Goal: Check status

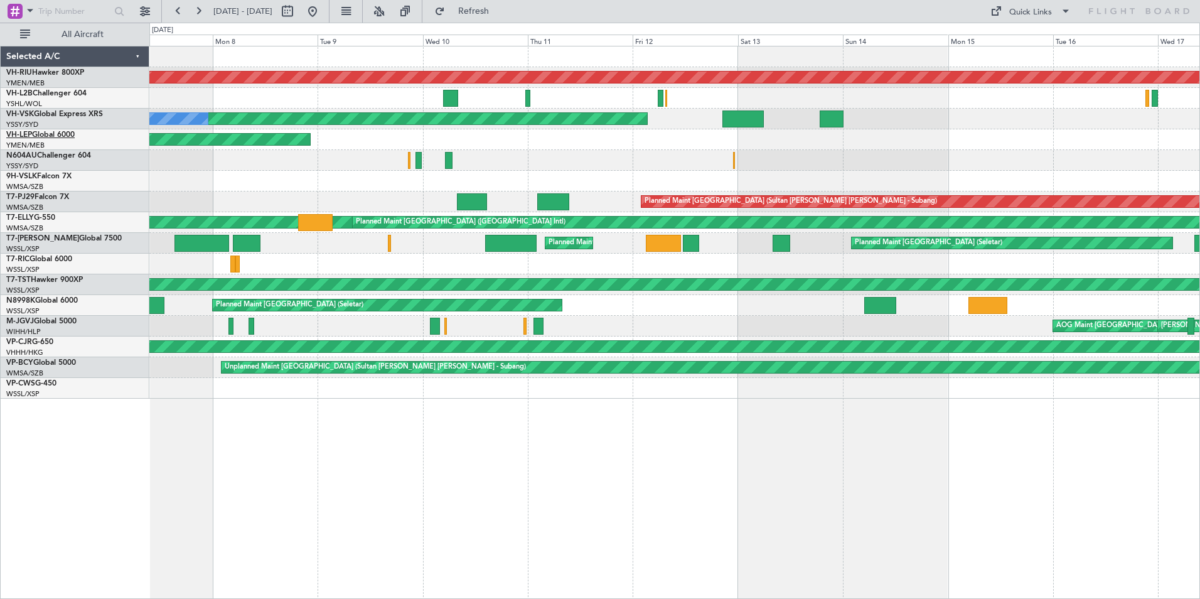
click at [48, 136] on link "VH-LEP Global 6000" at bounding box center [40, 135] width 68 height 8
click at [719, 184] on div "Planned Maint [GEOGRAPHIC_DATA] ([GEOGRAPHIC_DATA]) Unplanned Maint [GEOGRAPHIC…" at bounding box center [674, 222] width 1050 height 352
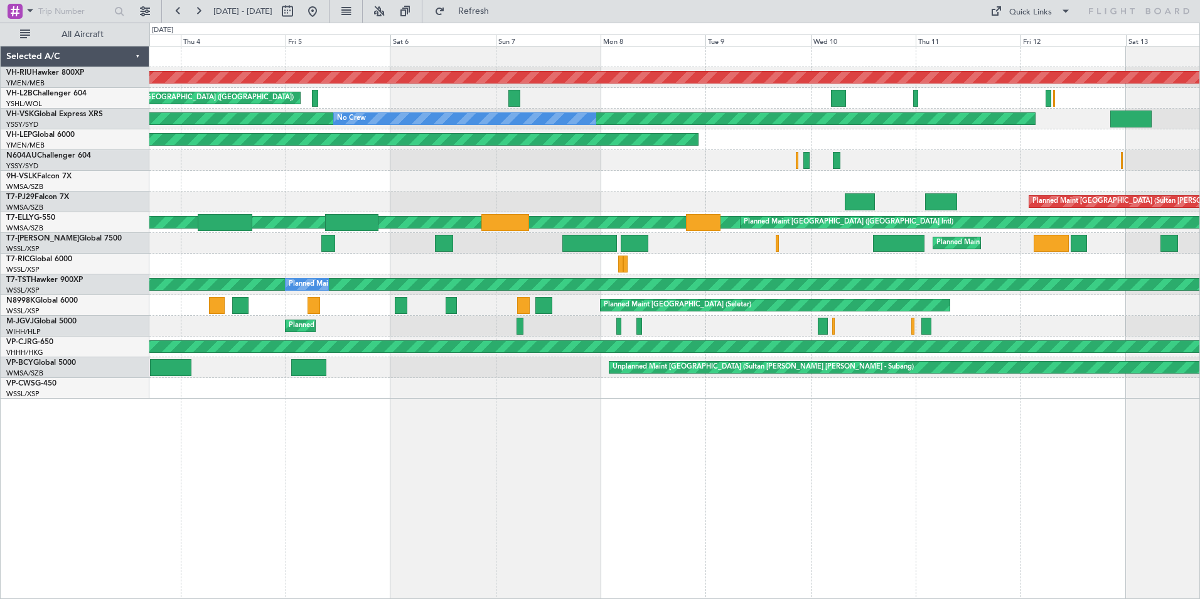
click at [817, 210] on div "Planned Maint [GEOGRAPHIC_DATA] ([GEOGRAPHIC_DATA]) Unplanned Maint [GEOGRAPHIC…" at bounding box center [674, 222] width 1050 height 352
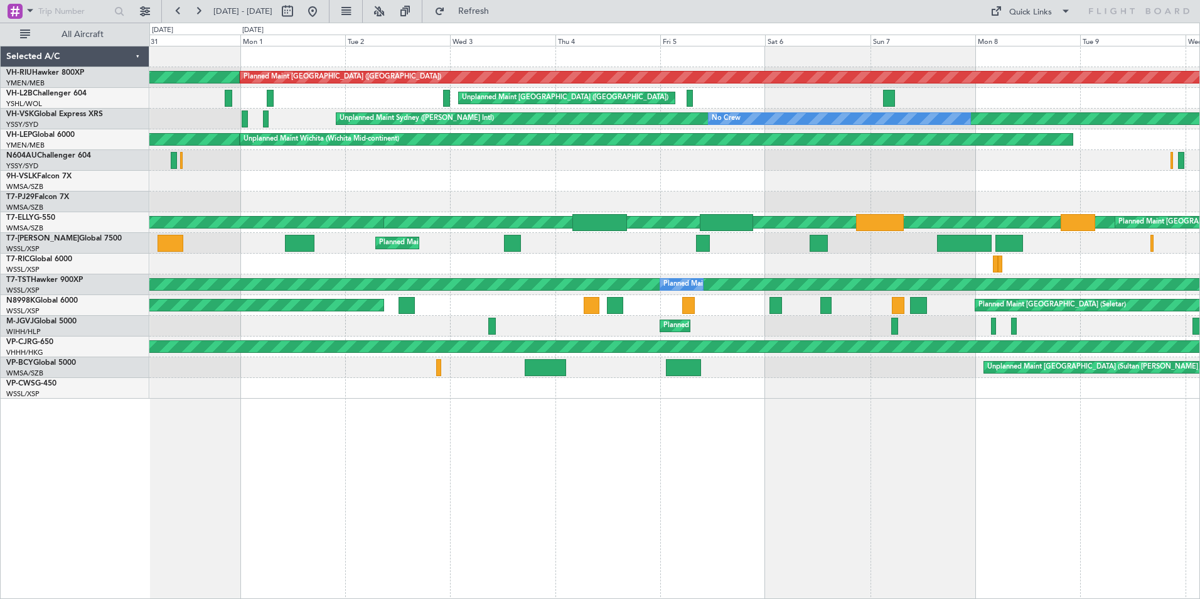
click at [762, 204] on div "Planned Maint [GEOGRAPHIC_DATA] ([GEOGRAPHIC_DATA]) Planned Maint [GEOGRAPHIC_D…" at bounding box center [674, 222] width 1050 height 352
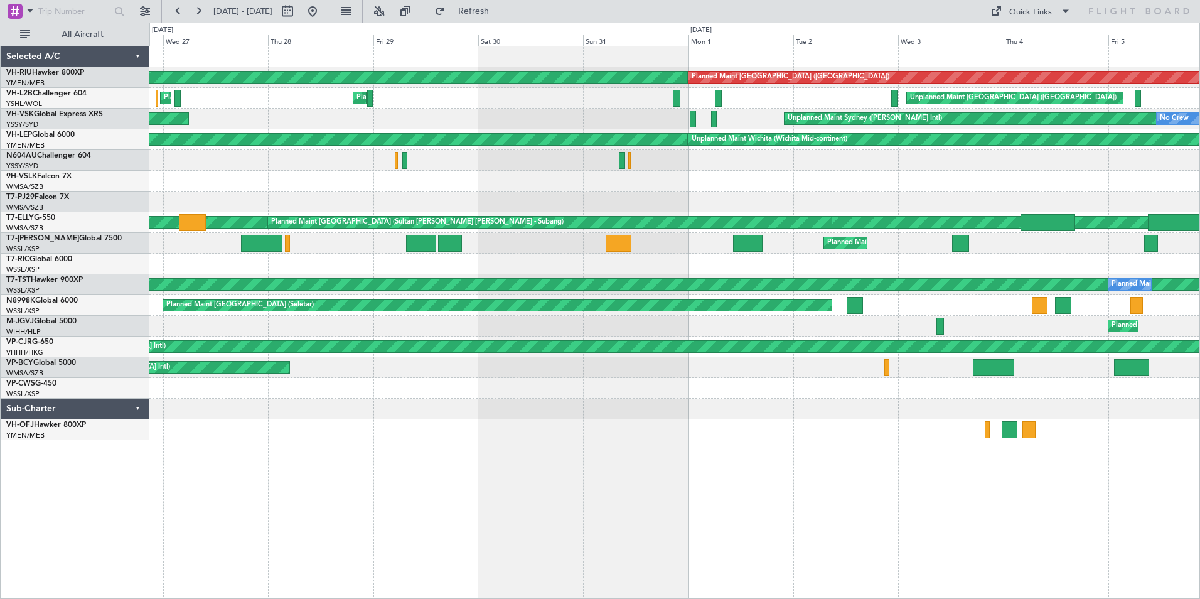
click at [731, 117] on div "Planned Maint [GEOGRAPHIC_DATA] ([GEOGRAPHIC_DATA]) Planned Maint [GEOGRAPHIC_D…" at bounding box center [674, 243] width 1050 height 394
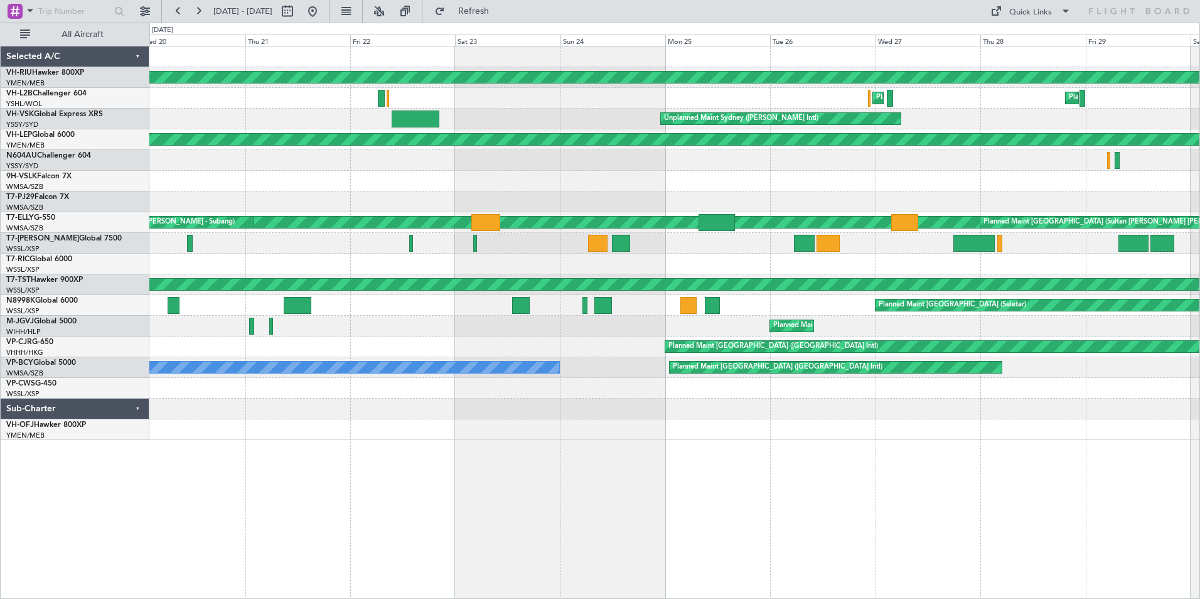
click at [952, 136] on div "Planned Maint [GEOGRAPHIC_DATA] ([GEOGRAPHIC_DATA]) Planned Maint [GEOGRAPHIC_D…" at bounding box center [674, 243] width 1050 height 394
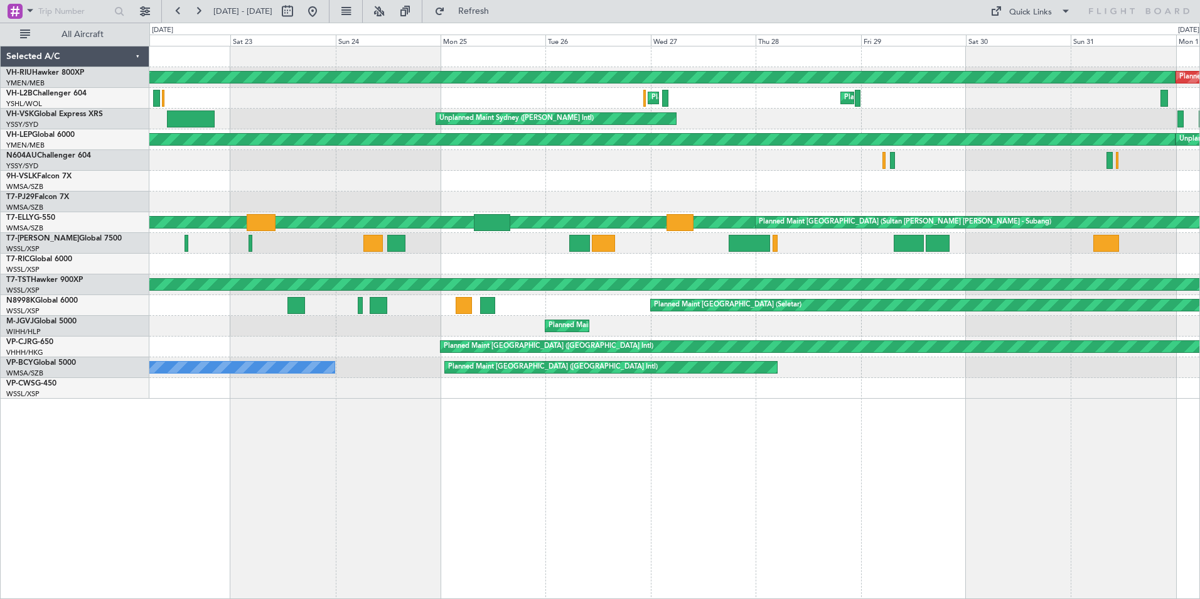
click at [119, 104] on div "Planned Maint [GEOGRAPHIC_DATA] ([GEOGRAPHIC_DATA]) Planned Maint [GEOGRAPHIC_D…" at bounding box center [600, 311] width 1200 height 576
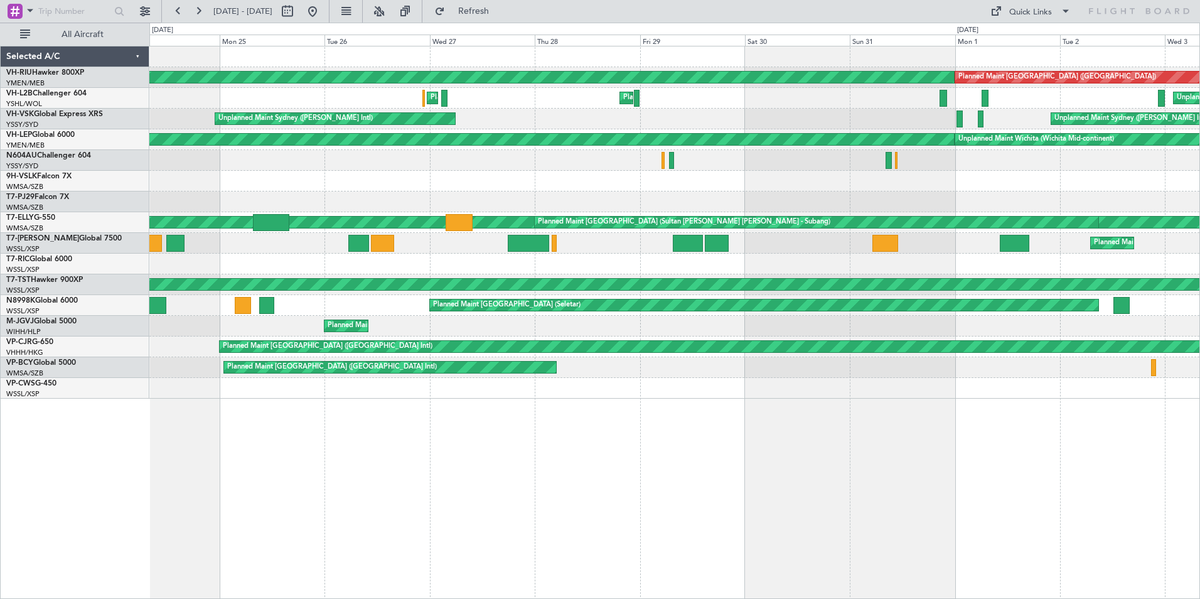
click at [130, 100] on div "Planned Maint [GEOGRAPHIC_DATA] ([GEOGRAPHIC_DATA]) Planned Maint [GEOGRAPHIC_D…" at bounding box center [600, 311] width 1200 height 576
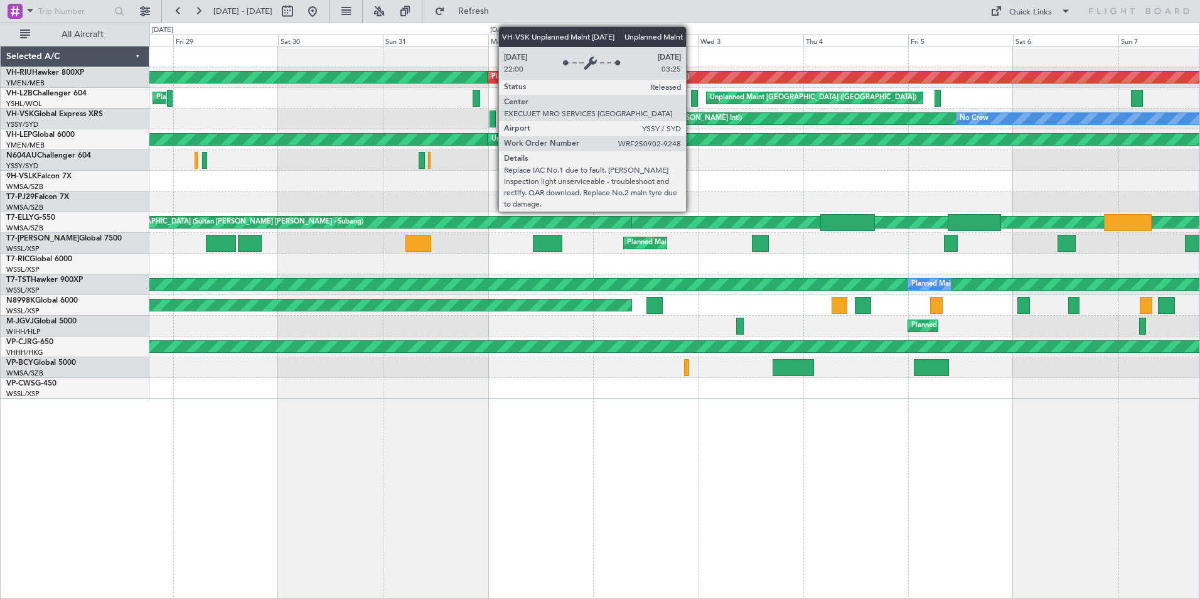
click at [309, 110] on div "Unplanned Maint Sydney ([PERSON_NAME] Intl) No Crew Unplanned Maint Sydney ([PE…" at bounding box center [674, 119] width 1050 height 21
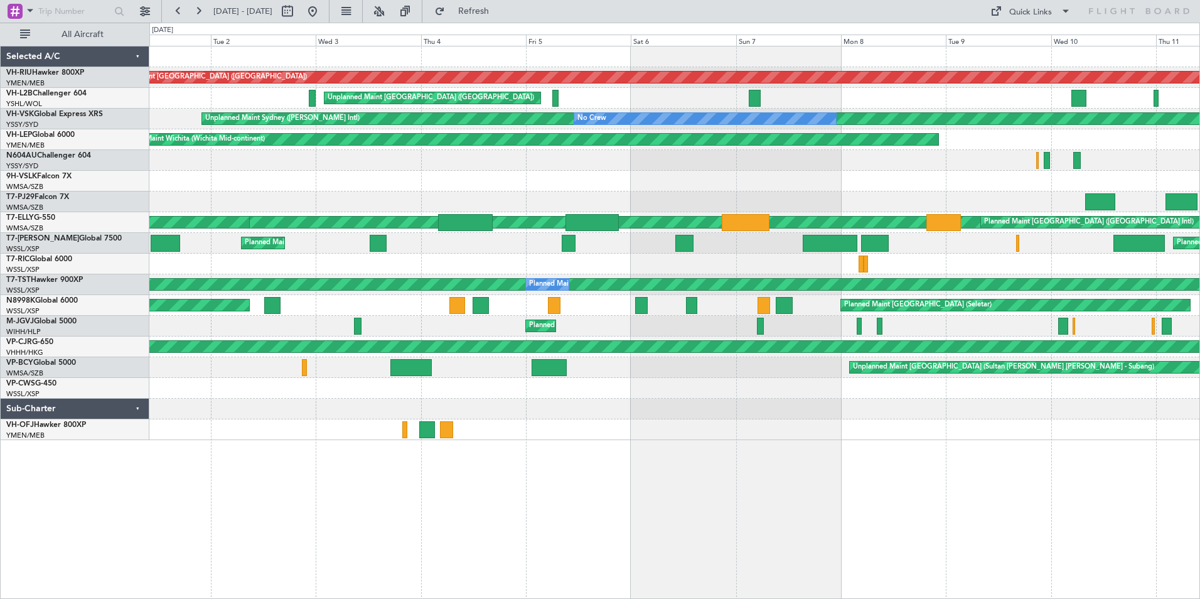
click at [223, 88] on div "Unplanned Maint [GEOGRAPHIC_DATA] ([GEOGRAPHIC_DATA])" at bounding box center [674, 98] width 1050 height 21
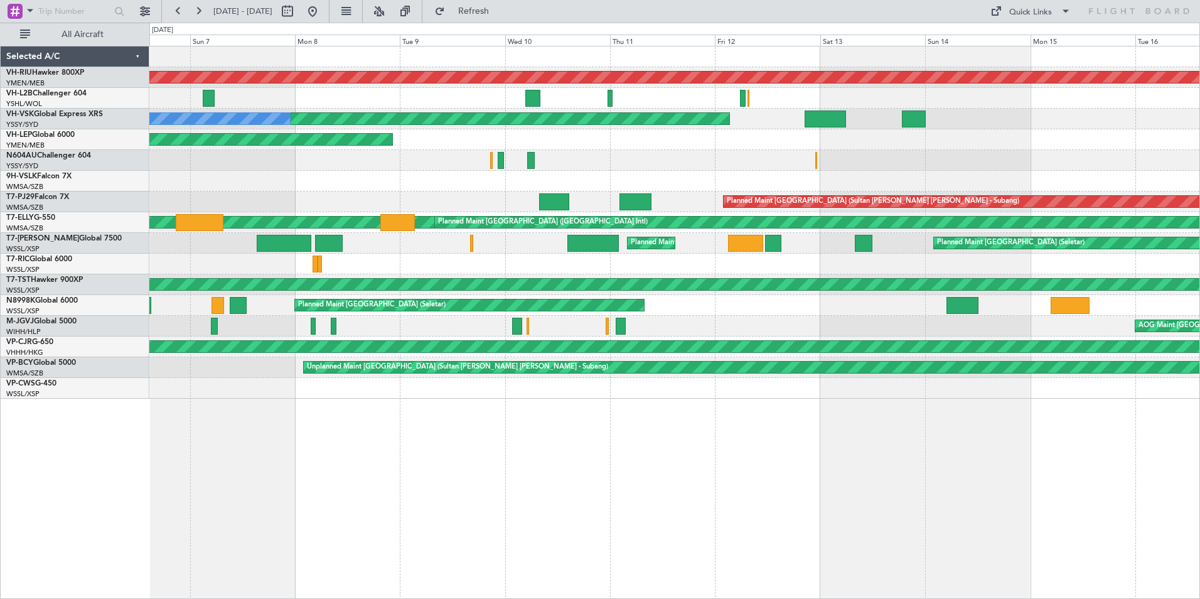
click at [722, 149] on div "Unplanned Maint Wichita (Wichita Mid-continent)" at bounding box center [674, 139] width 1050 height 21
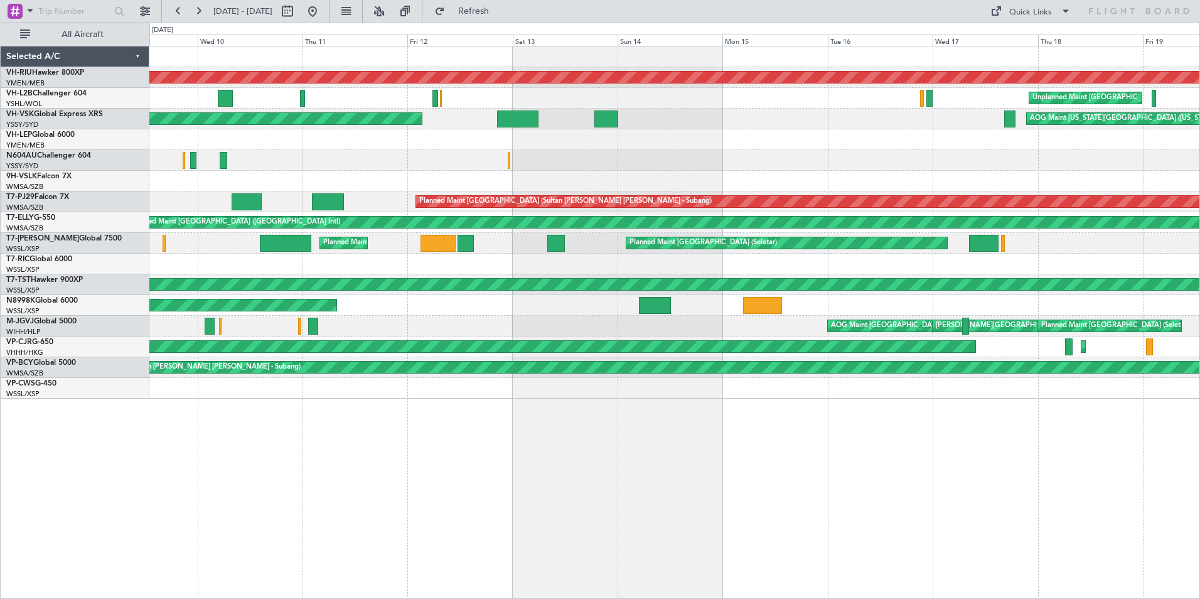
click at [612, 149] on div "Unplanned Maint Wichita (Wichita Mid-continent)" at bounding box center [674, 139] width 1050 height 21
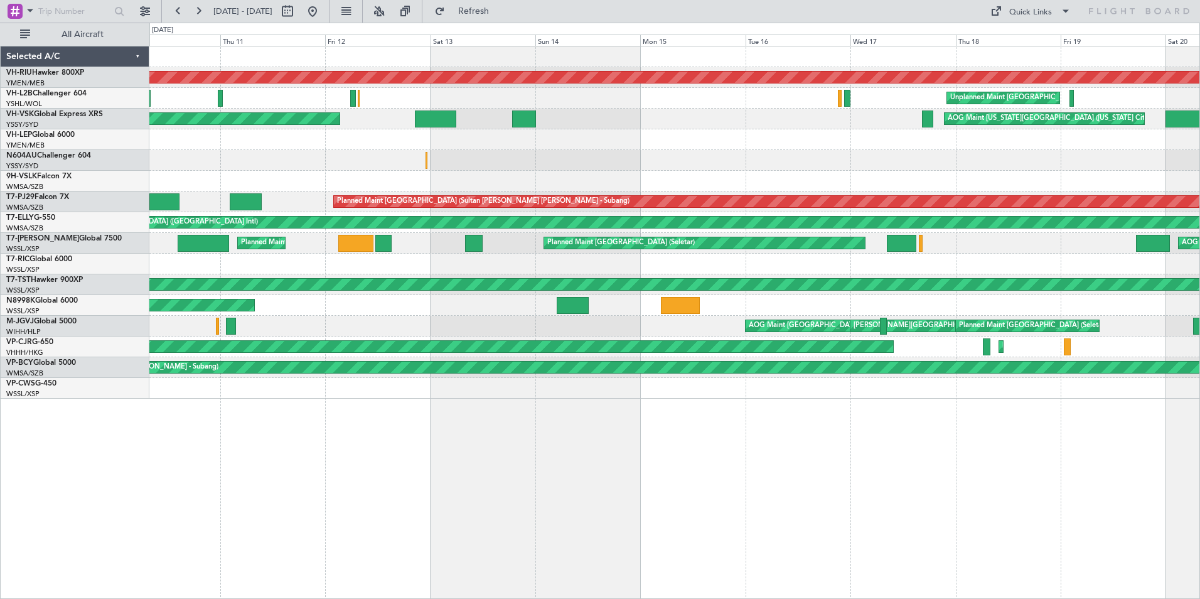
click at [490, 139] on div "Unplanned Maint Wichita (Wichita Mid-continent)" at bounding box center [674, 139] width 1050 height 21
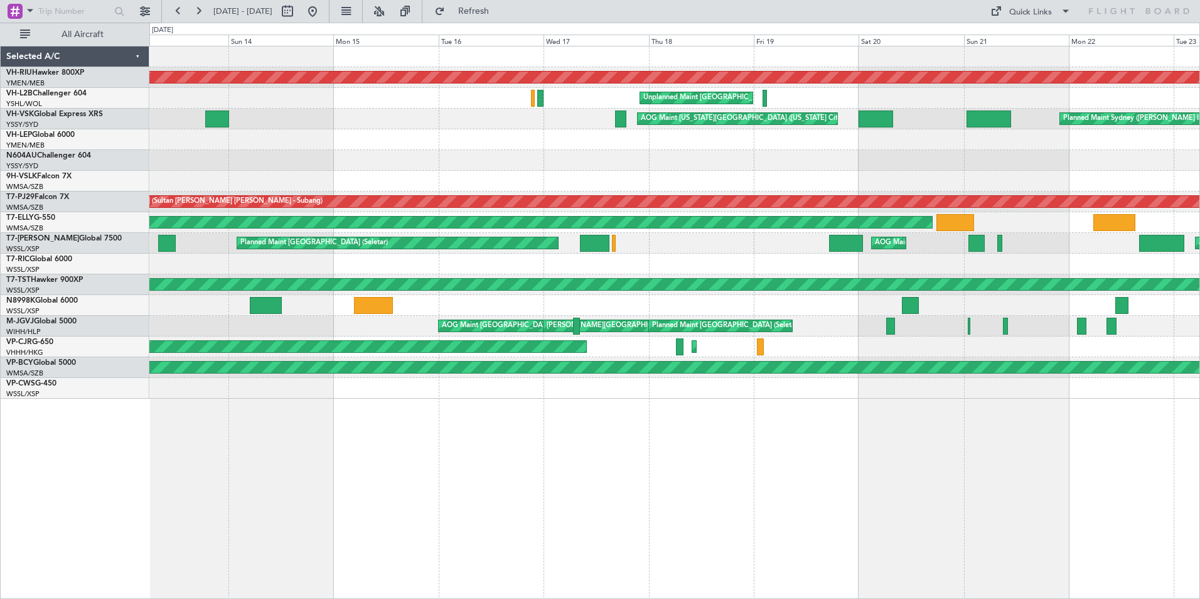
click at [485, 158] on div at bounding box center [674, 160] width 1050 height 21
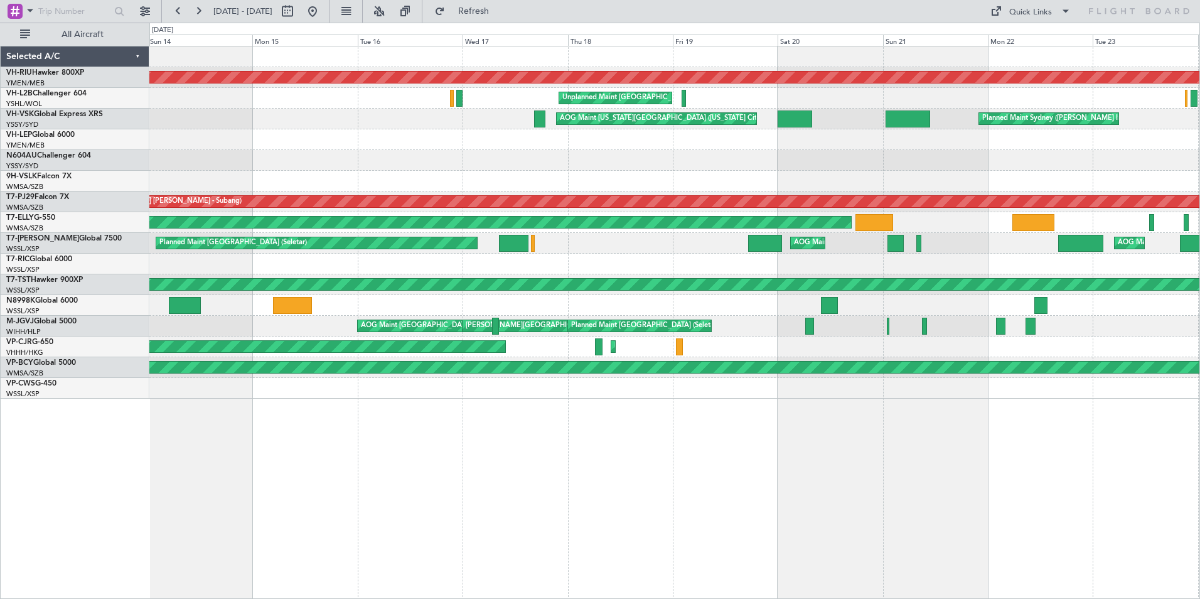
click at [1001, 154] on div at bounding box center [674, 160] width 1050 height 21
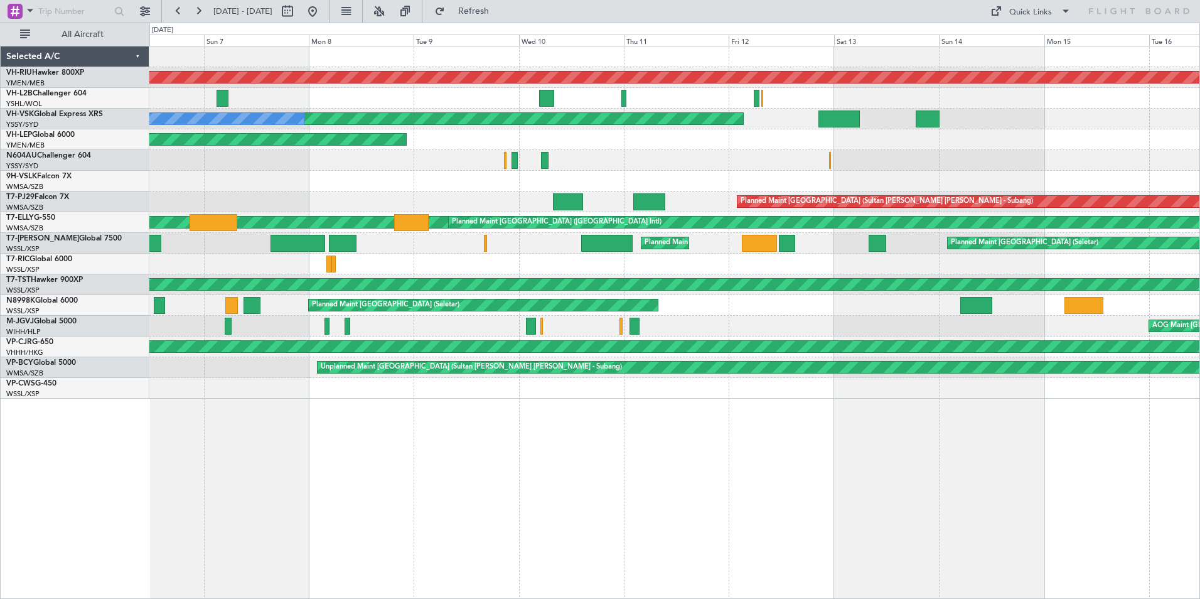
click at [911, 184] on div "Planned Maint [GEOGRAPHIC_DATA] ([GEOGRAPHIC_DATA]) Unplanned Maint [GEOGRAPHIC…" at bounding box center [674, 222] width 1050 height 352
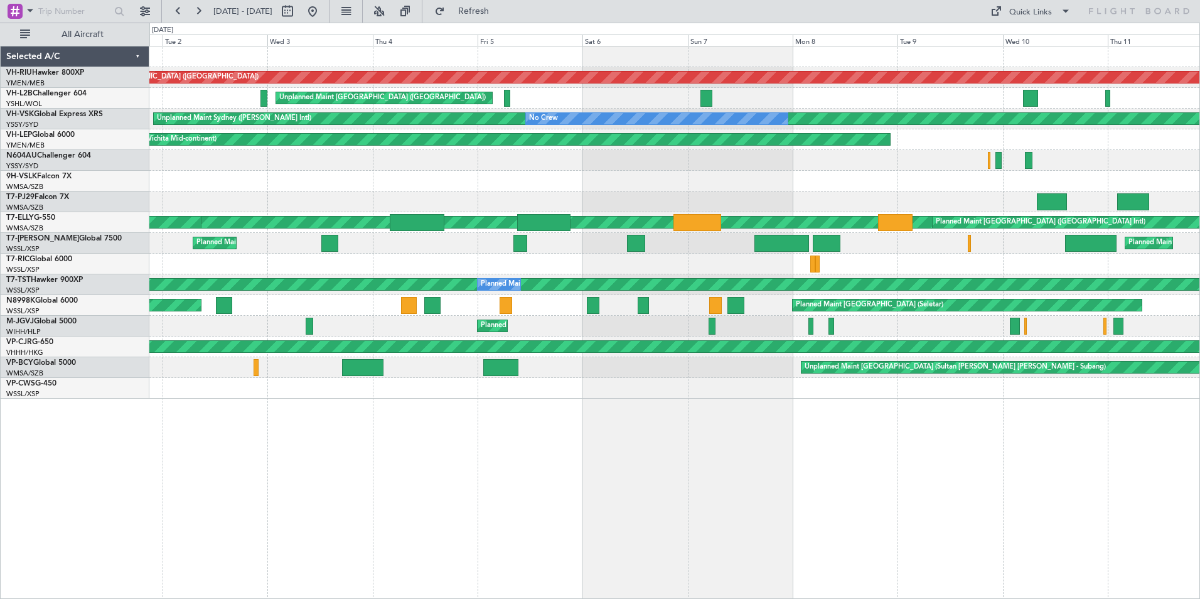
click at [832, 170] on div at bounding box center [674, 160] width 1050 height 21
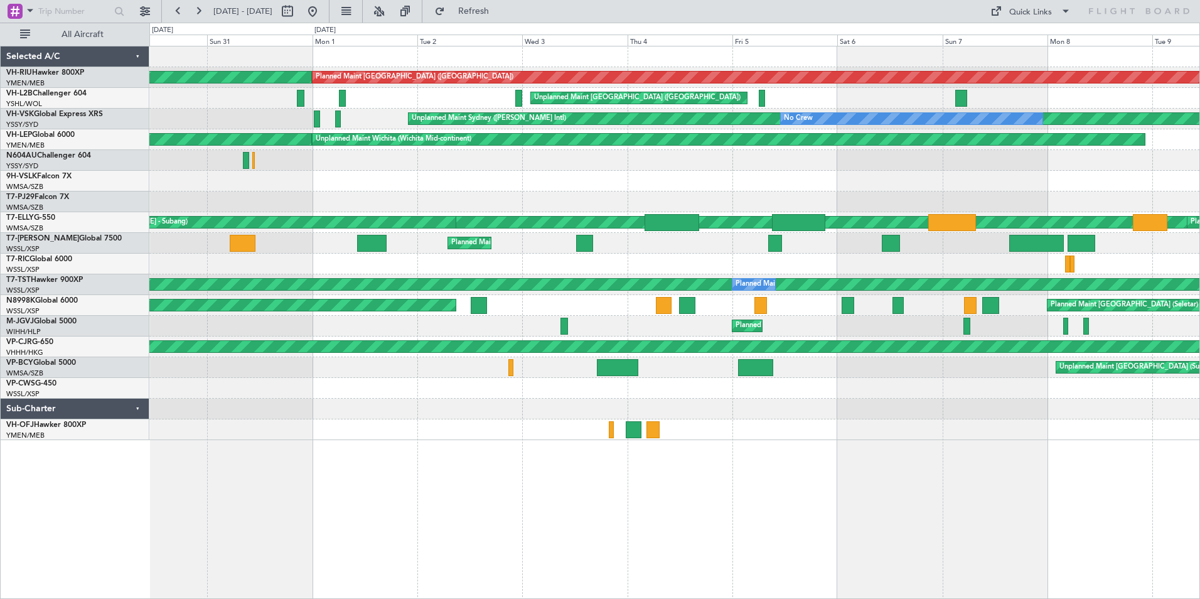
click at [460, 179] on div "Planned Maint [GEOGRAPHIC_DATA] ([GEOGRAPHIC_DATA]) Planned Maint [GEOGRAPHIC_D…" at bounding box center [674, 243] width 1050 height 394
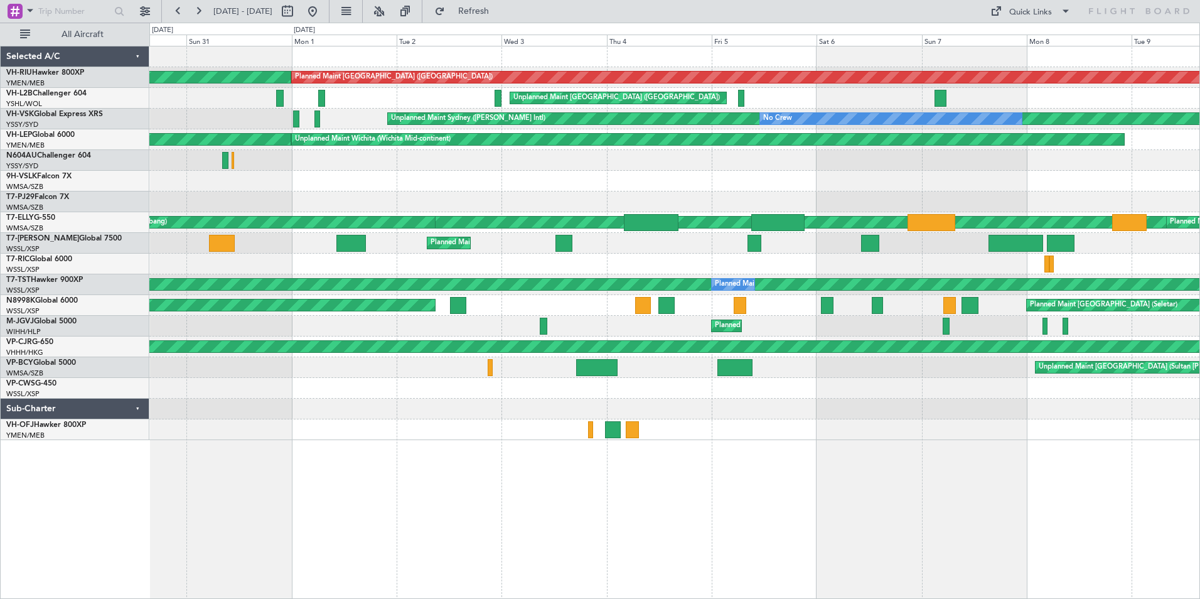
click at [886, 198] on div "Planned Maint [GEOGRAPHIC_DATA] ([GEOGRAPHIC_DATA]) Planned Maint [GEOGRAPHIC_D…" at bounding box center [674, 243] width 1050 height 394
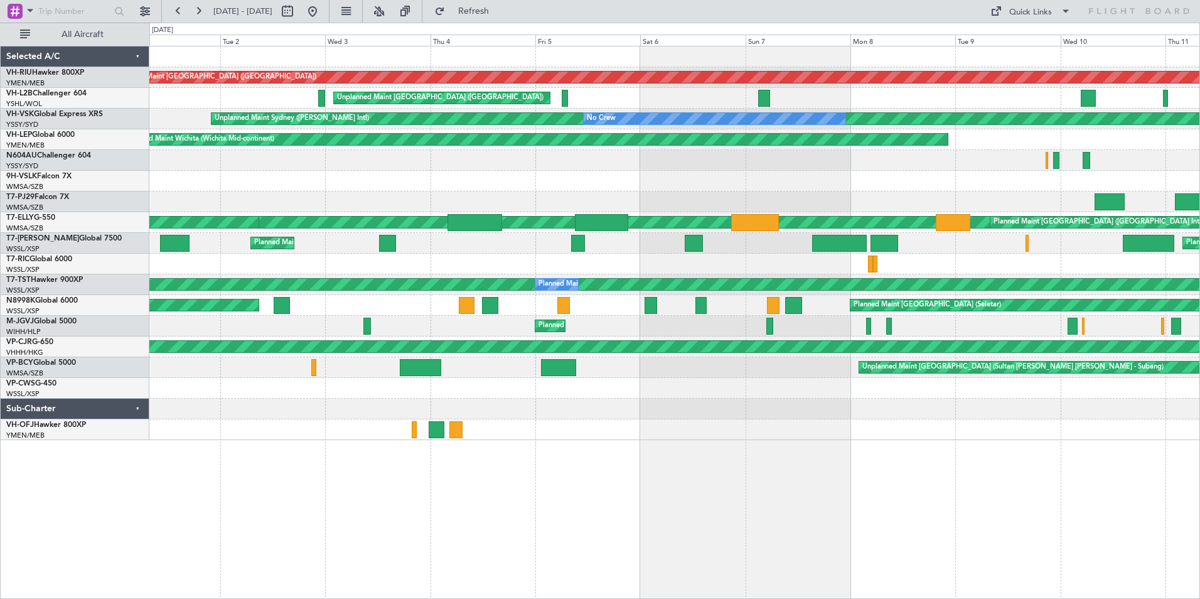
click at [562, 183] on div "Planned Maint [GEOGRAPHIC_DATA] ([GEOGRAPHIC_DATA]) Planned Maint [GEOGRAPHIC_D…" at bounding box center [674, 243] width 1050 height 394
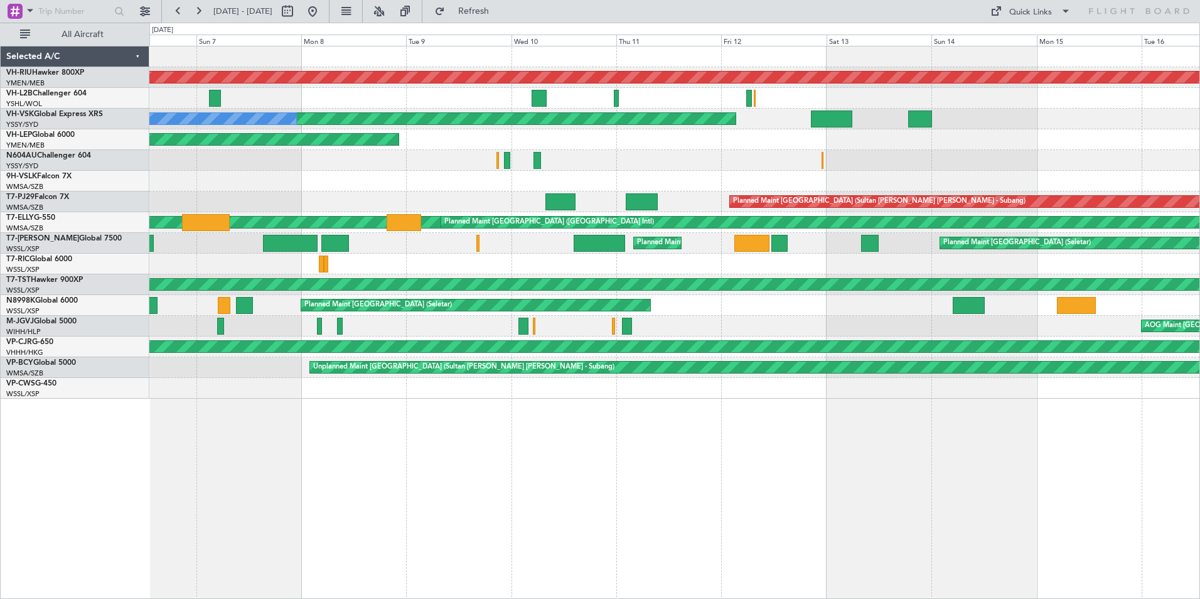
click at [648, 170] on div "Planned Maint [GEOGRAPHIC_DATA] ([GEOGRAPHIC_DATA]) Unplanned Maint [GEOGRAPHIC…" at bounding box center [674, 222] width 1050 height 352
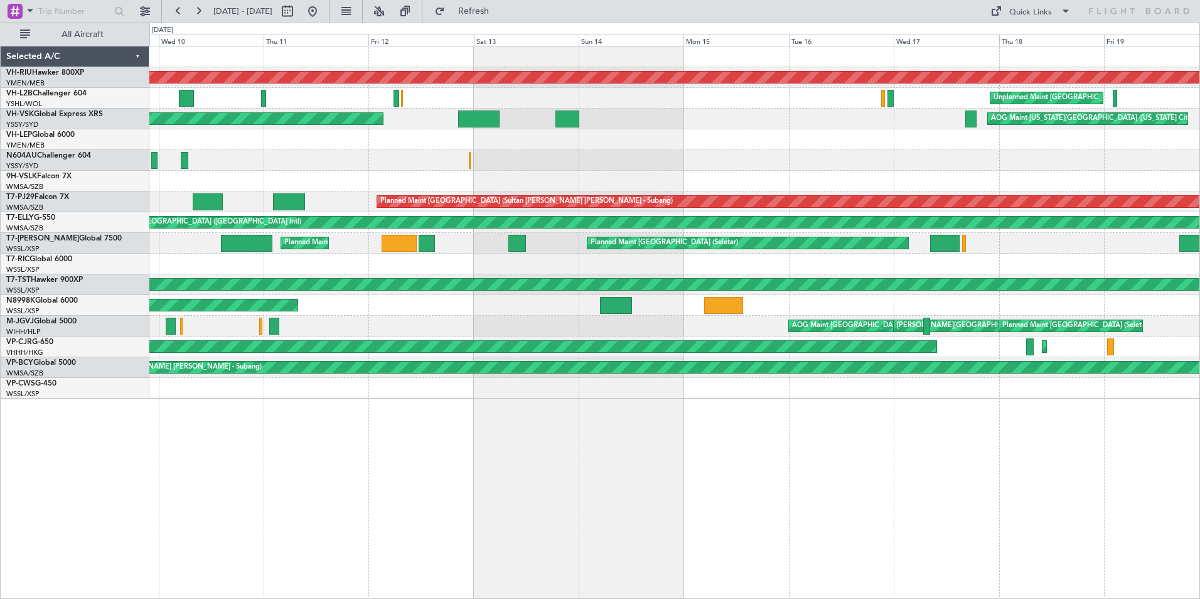
click at [596, 170] on div at bounding box center [674, 160] width 1050 height 21
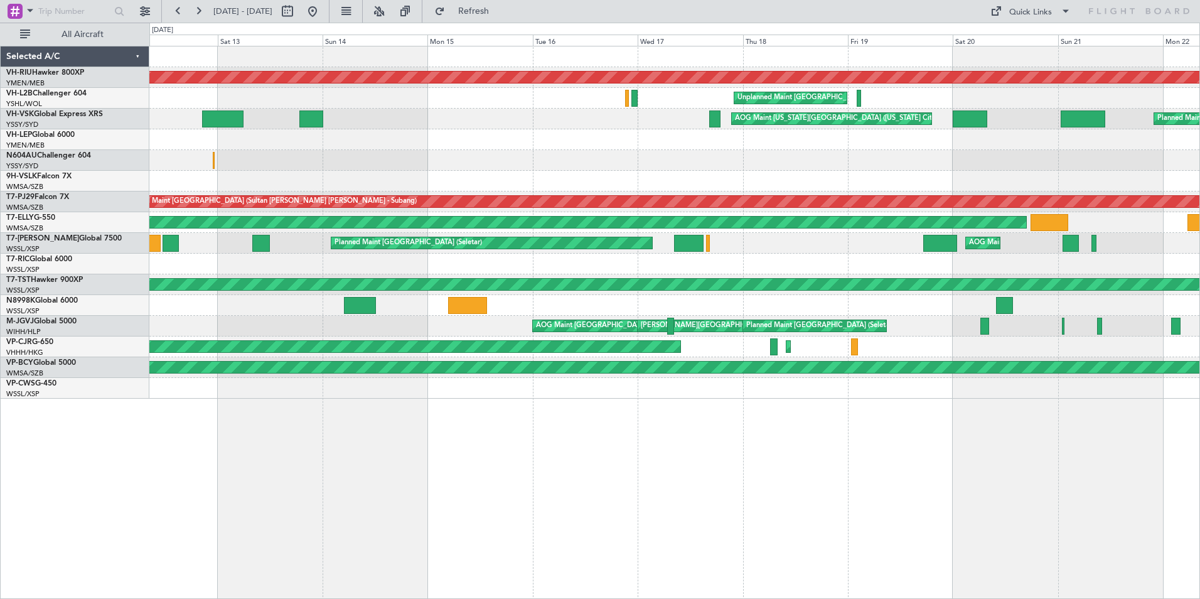
click at [570, 153] on div "Planned Maint [GEOGRAPHIC_DATA] ([GEOGRAPHIC_DATA]) Unplanned Maint [GEOGRAPHIC…" at bounding box center [674, 222] width 1050 height 352
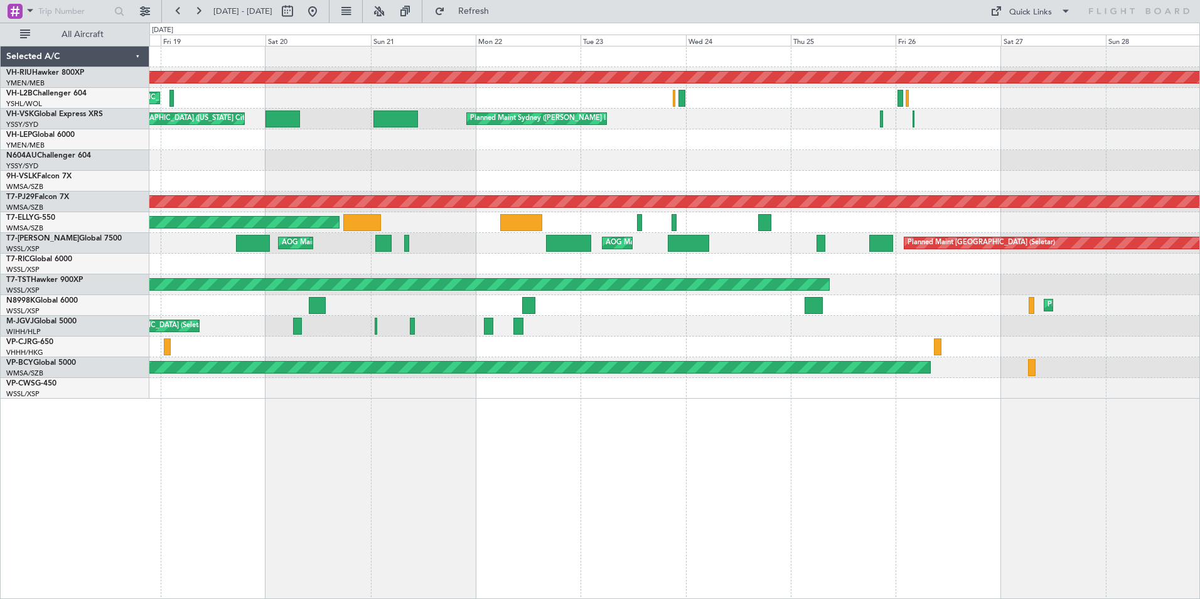
click at [546, 196] on div "Planned Maint [GEOGRAPHIC_DATA] ([GEOGRAPHIC_DATA]) Unplanned Maint [GEOGRAPHIC…" at bounding box center [674, 222] width 1050 height 352
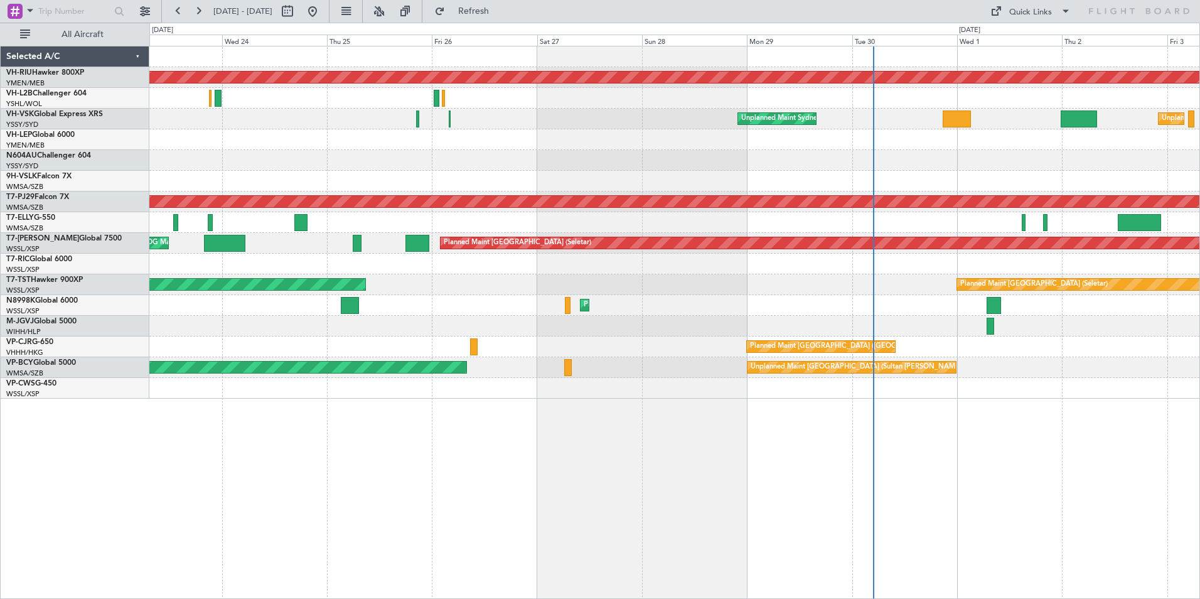
click at [768, 185] on div "Planned Maint [GEOGRAPHIC_DATA] ([GEOGRAPHIC_DATA]) Unplanned Maint Sydney ([PE…" at bounding box center [674, 222] width 1050 height 352
